Goal: Task Accomplishment & Management: Use online tool/utility

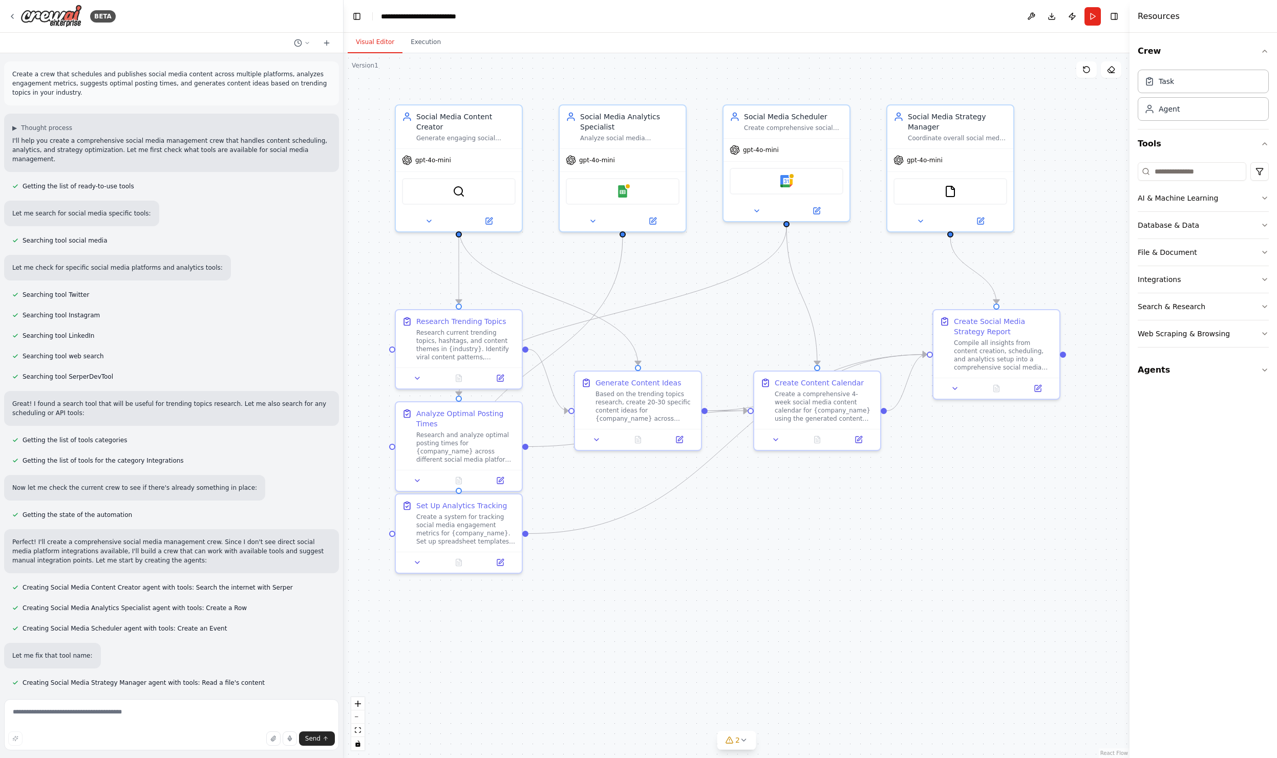
scroll to position [641, 0]
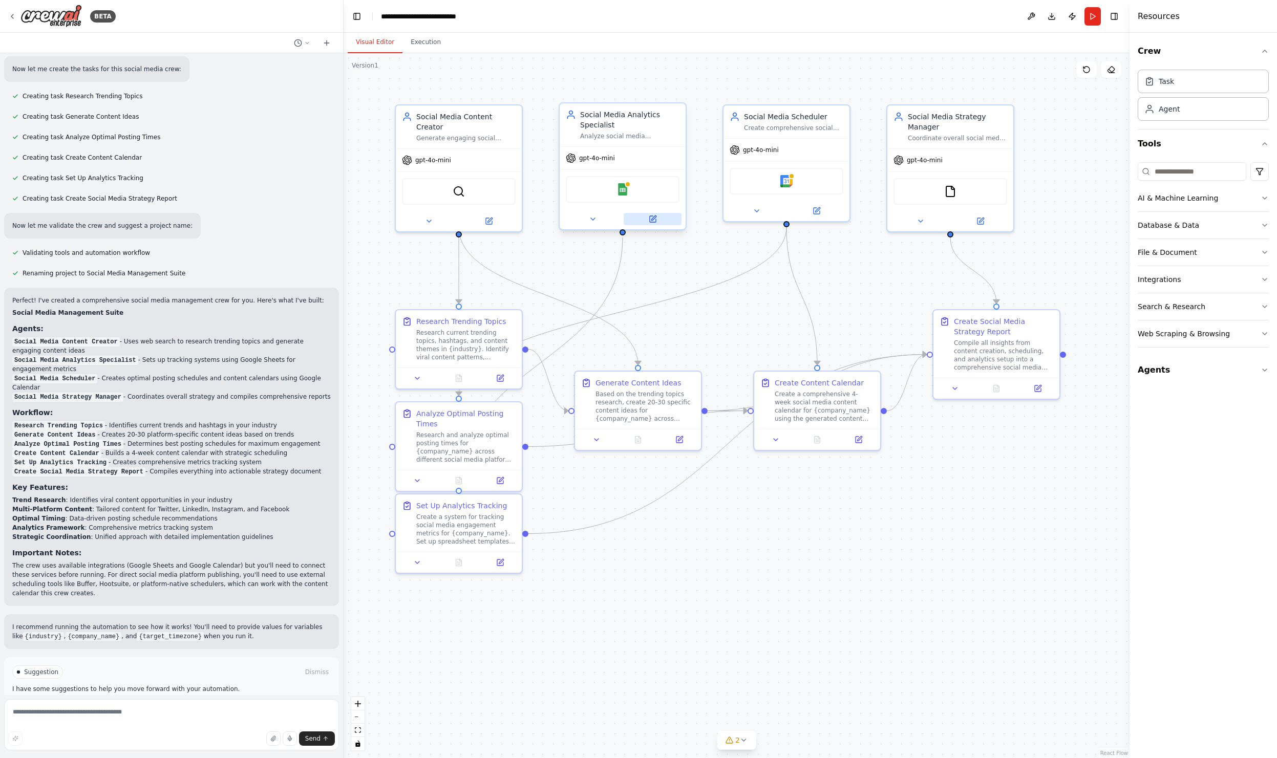
click at [651, 222] on icon at bounding box center [653, 219] width 6 height 6
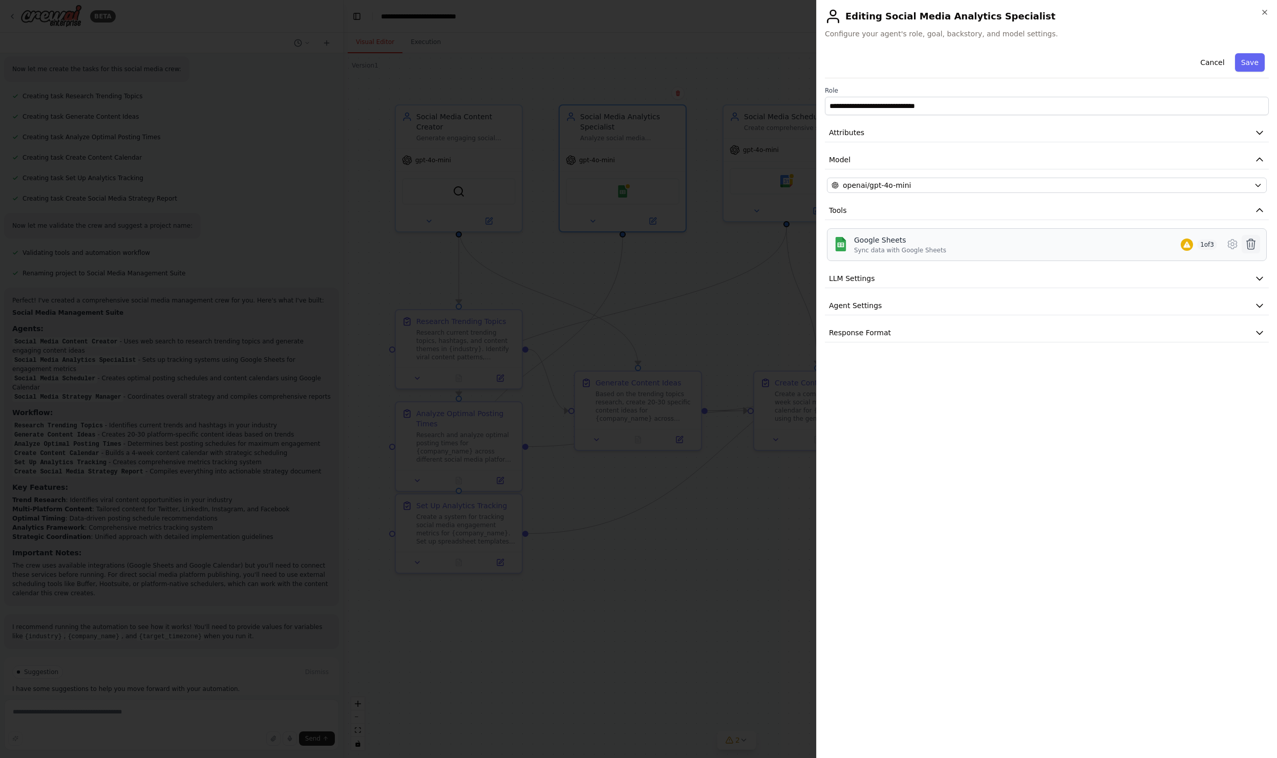
click at [1251, 243] on icon at bounding box center [1251, 244] width 12 height 12
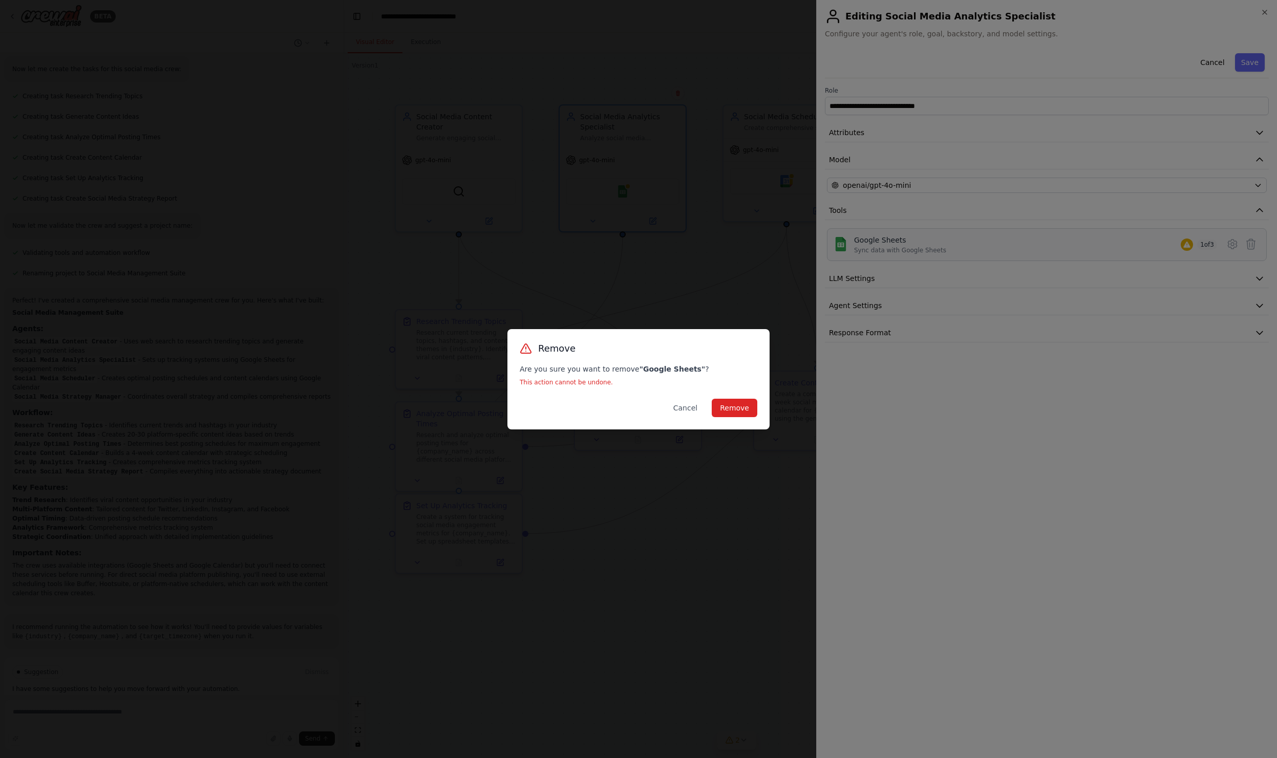
click at [733, 395] on div "Remove Are you sure you want to remove " Google Sheets " ? This action cannot b…" at bounding box center [638, 379] width 262 height 100
click at [733, 396] on div "Remove Are you sure you want to remove " Google Sheets " ? This action cannot b…" at bounding box center [638, 379] width 262 height 100
click at [732, 408] on button "Remove" at bounding box center [735, 408] width 46 height 18
click at [725, 400] on button "Remove" at bounding box center [735, 408] width 46 height 18
click at [1263, 7] on div "Remove Are you sure you want to remove " Google Sheets " ? This action cannot b…" at bounding box center [638, 379] width 1277 height 758
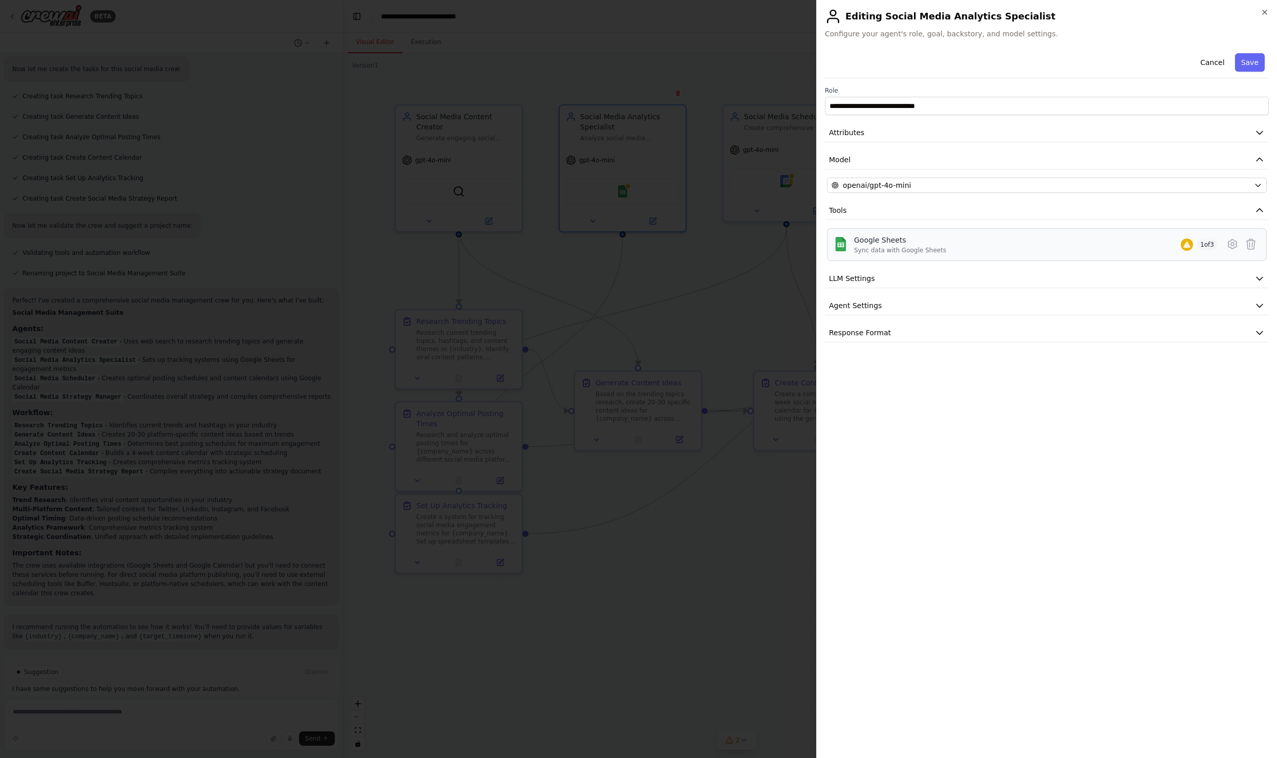
click at [1263, 8] on div "**********" at bounding box center [1046, 379] width 461 height 758
click at [1264, 14] on icon "button" at bounding box center [1264, 12] width 8 height 8
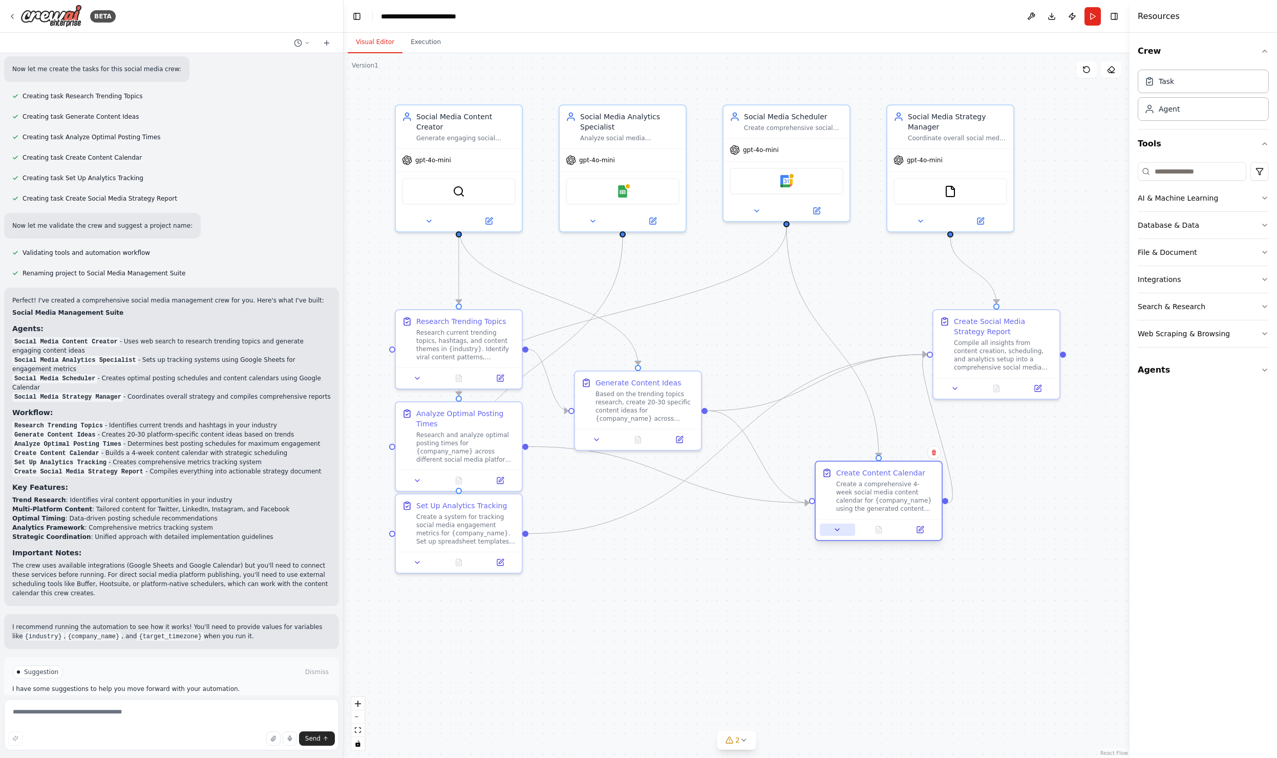
drag, startPoint x: 790, startPoint y: 432, endPoint x: 848, endPoint y: 525, distance: 109.2
click at [847, 527] on button at bounding box center [837, 530] width 35 height 12
click at [1004, 361] on div "Compile all insights from content creation, scheduling, and analytics setup int…" at bounding box center [1003, 353] width 99 height 33
drag, startPoint x: 1005, startPoint y: 358, endPoint x: 1037, endPoint y: 340, distance: 36.9
click at [1038, 340] on div "Compile all insights from content creation, scheduling, and analytics setup int…" at bounding box center [1018, 343] width 99 height 33
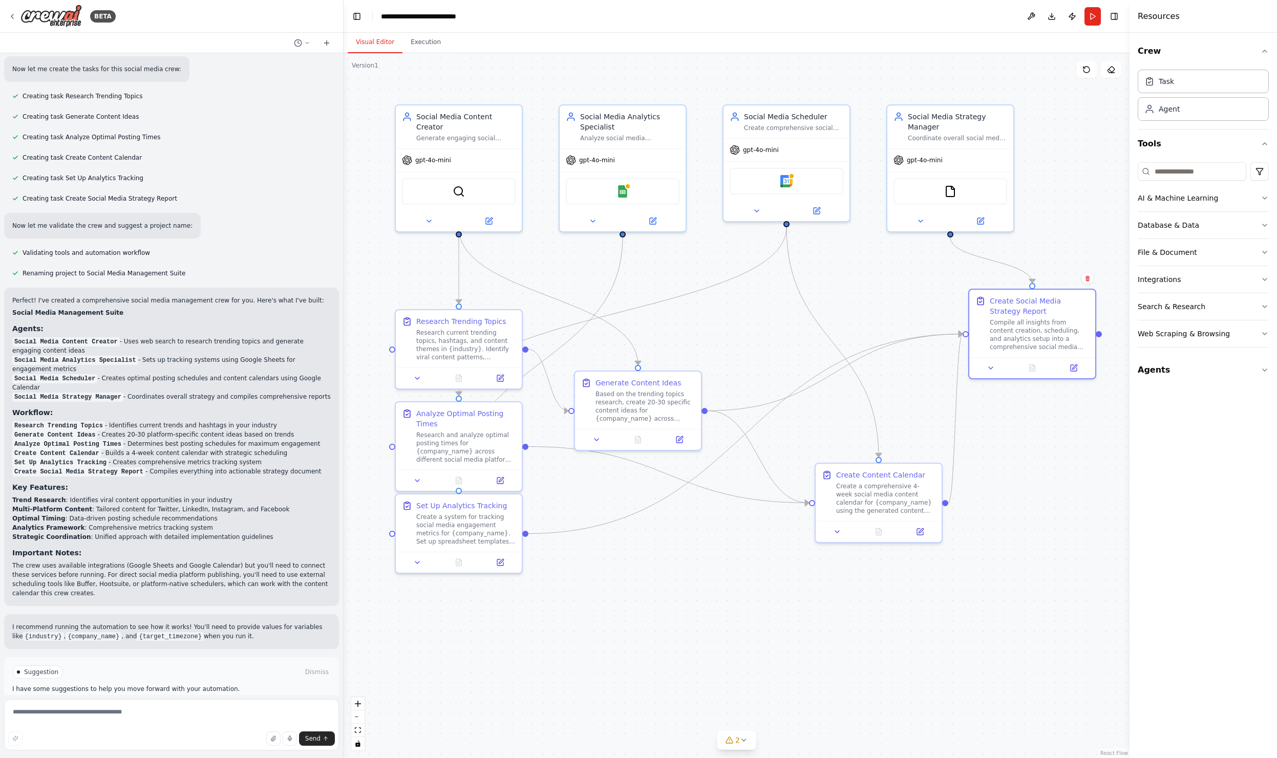
click at [1046, 474] on div ".deletable-edge-delete-btn { width: 20px; height: 20px; border: 0px solid #ffff…" at bounding box center [737, 405] width 786 height 705
click at [743, 738] on icon at bounding box center [744, 740] width 8 height 8
click at [853, 681] on icon at bounding box center [857, 680] width 8 height 8
click at [895, 692] on div ".deletable-edge-delete-btn { width: 20px; height: 20px; border: 0px solid #ffff…" at bounding box center [737, 405] width 786 height 705
drag, startPoint x: 437, startPoint y: 334, endPoint x: 407, endPoint y: 309, distance: 38.9
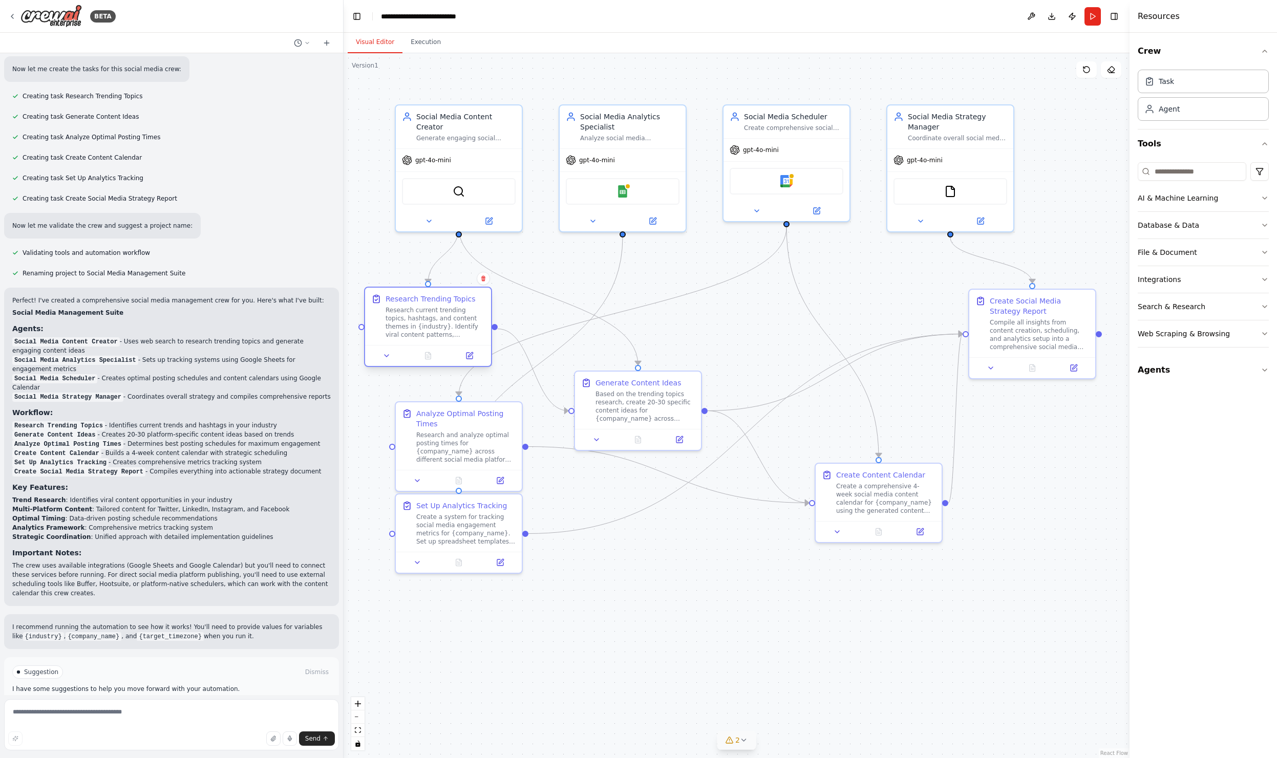
click at [407, 309] on div "Research current trending topics, hashtags, and content themes in {industry}. I…" at bounding box center [435, 322] width 99 height 33
drag, startPoint x: 490, startPoint y: 537, endPoint x: 486, endPoint y: 587, distance: 50.9
click at [486, 585] on div "Create a system for tracking social media engagement metrics for {company_name}…" at bounding box center [465, 568] width 99 height 33
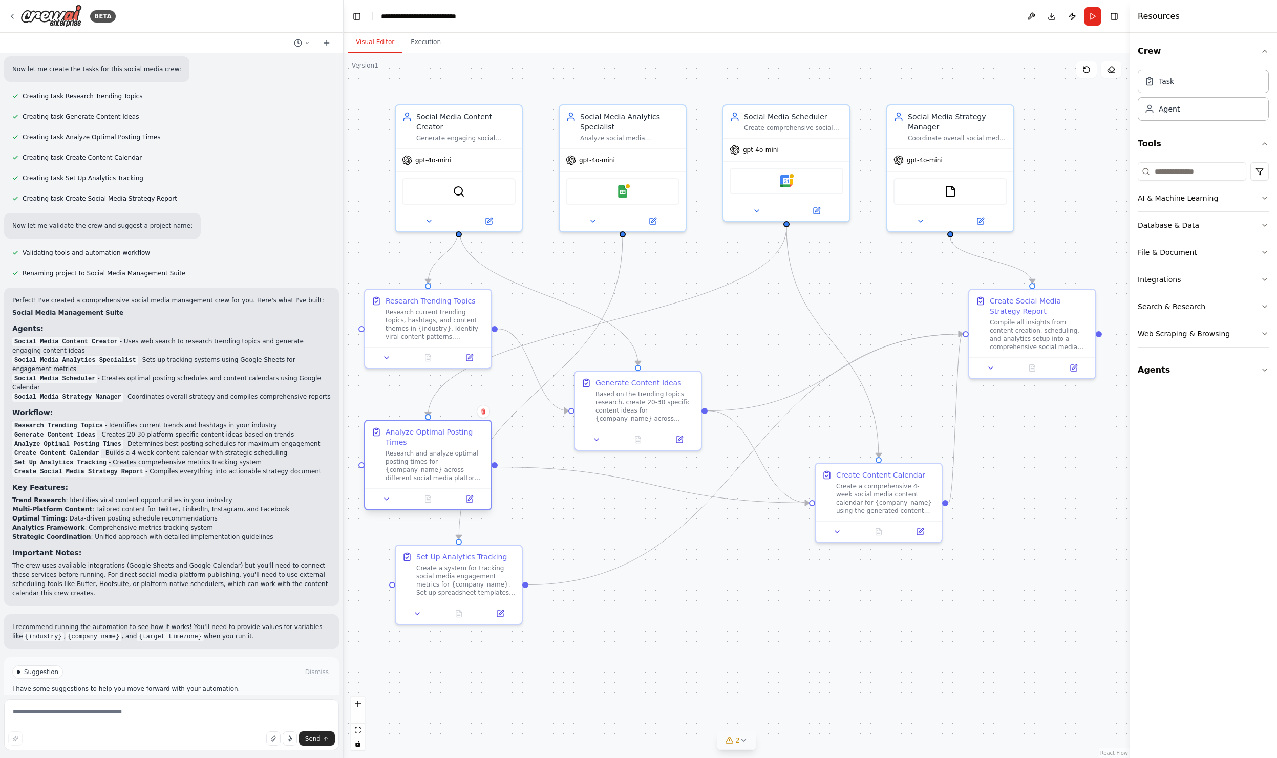
drag, startPoint x: 486, startPoint y: 474, endPoint x: 452, endPoint y: 487, distance: 36.3
click at [449, 490] on div at bounding box center [428, 498] width 126 height 21
drag, startPoint x: 464, startPoint y: 480, endPoint x: 528, endPoint y: 477, distance: 63.6
click at [528, 477] on div "Research and analyze optimal posting times for {company_name} across different …" at bounding box center [496, 466] width 99 height 33
click at [504, 120] on div "Social Media Content Creator Generate engaging social media content ideas and c…" at bounding box center [465, 125] width 99 height 31
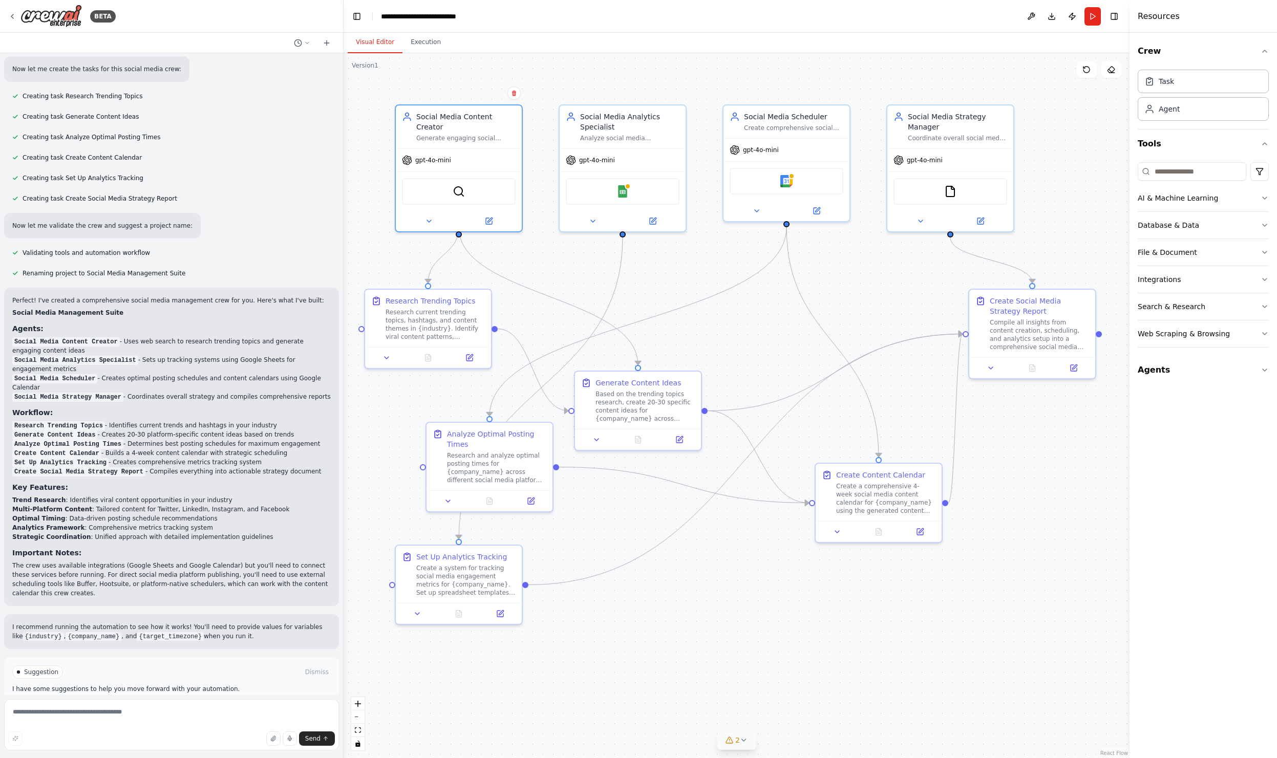
drag, startPoint x: 504, startPoint y: 120, endPoint x: 533, endPoint y: 75, distance: 54.0
click at [533, 75] on div ".deletable-edge-delete-btn { width: 20px; height: 20px; border: 0px solid #ffff…" at bounding box center [737, 405] width 786 height 705
click at [664, 117] on div "Social Media Analytics Specialist" at bounding box center [629, 120] width 99 height 20
